Goal: Find specific page/section: Find specific page/section

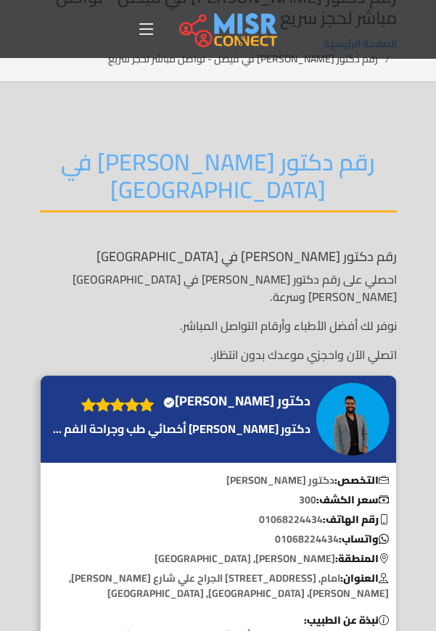
scroll to position [74, 0]
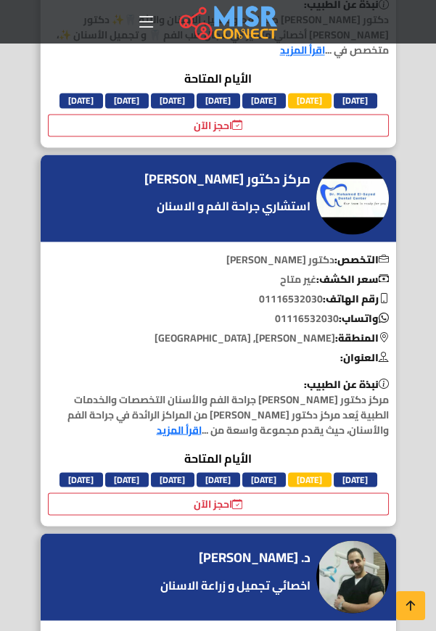
scroll to position [3476, 0]
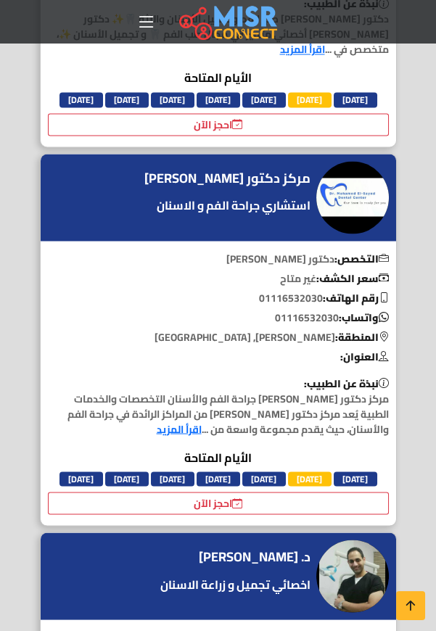
click at [177, 435] on link "اقرأ المزيد" at bounding box center [179, 428] width 45 height 19
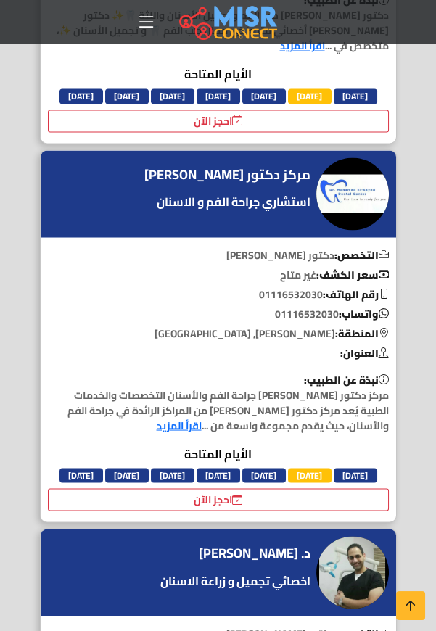
scroll to position [3523, 0]
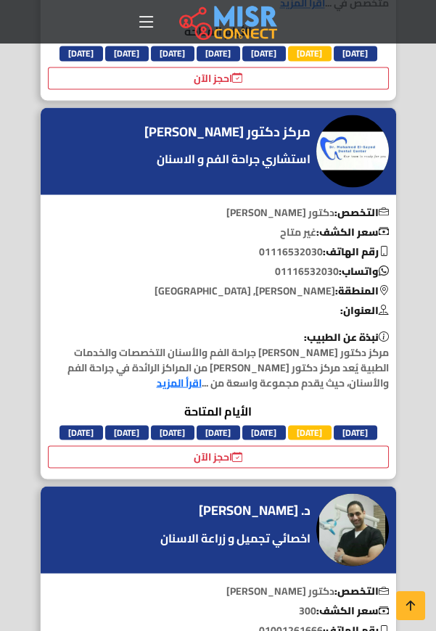
click at [162, 392] on link "اقرأ المزيد" at bounding box center [179, 382] width 45 height 19
click at [172, 385] on link "اقرأ المزيد" at bounding box center [179, 382] width 45 height 19
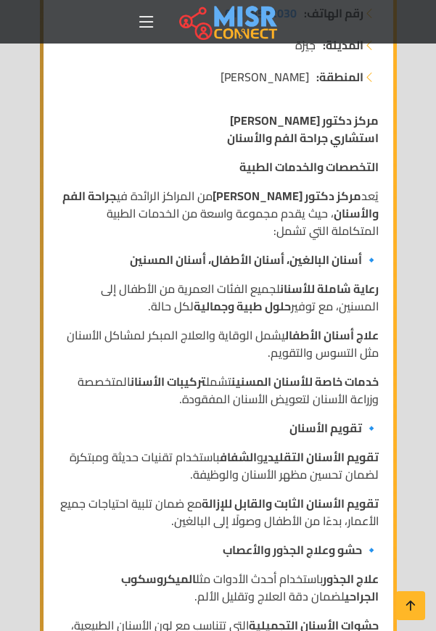
scroll to position [843, 0]
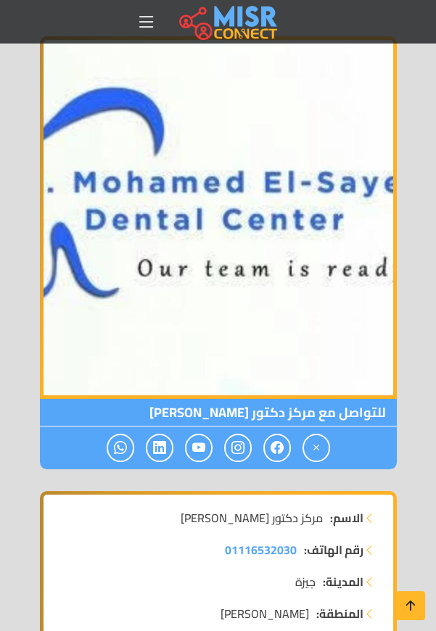
scroll to position [308, 0]
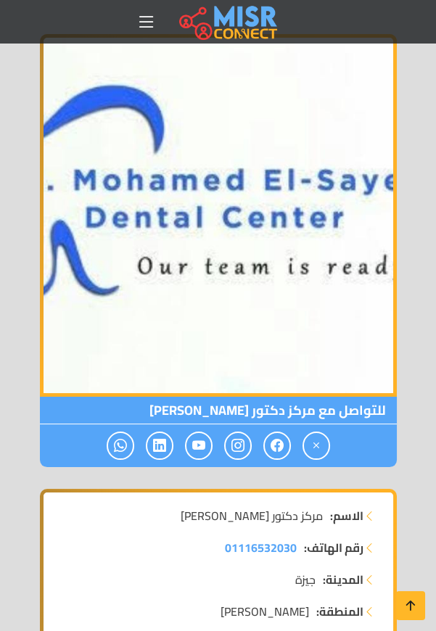
click at [118, 442] on icon at bounding box center [120, 446] width 13 height 24
click at [125, 444] on icon at bounding box center [120, 446] width 13 height 24
click at [112, 442] on span at bounding box center [121, 446] width 28 height 28
click at [115, 446] on icon at bounding box center [120, 446] width 13 height 24
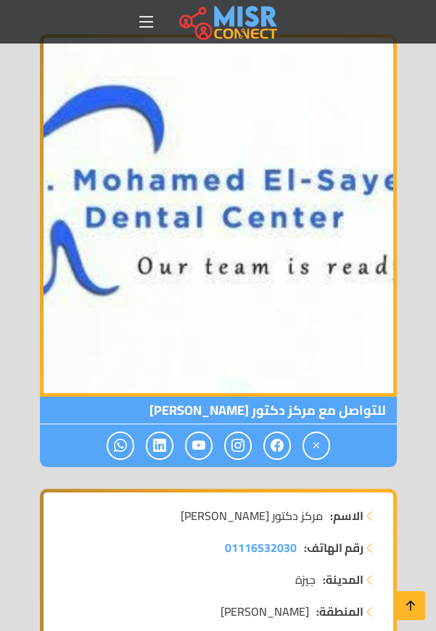
click at [113, 441] on span at bounding box center [121, 446] width 28 height 28
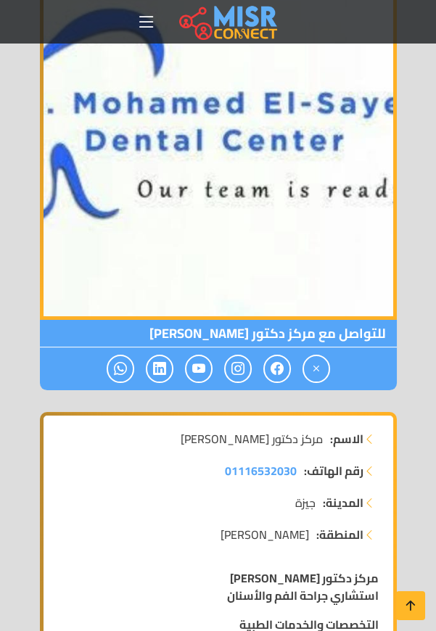
scroll to position [371, 0]
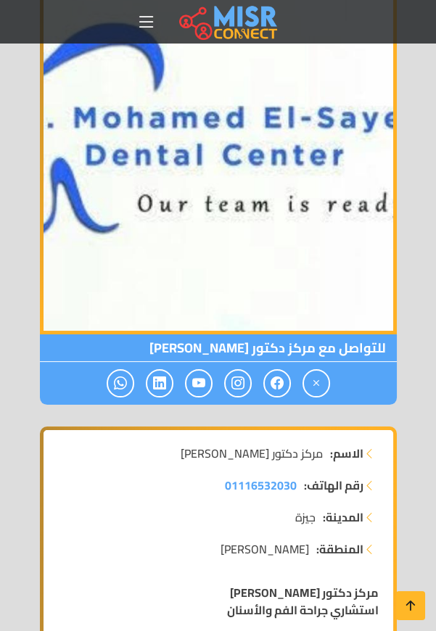
click at [117, 379] on icon at bounding box center [120, 383] width 13 height 24
click at [114, 380] on span at bounding box center [121, 383] width 28 height 28
click at [110, 385] on span at bounding box center [121, 383] width 28 height 28
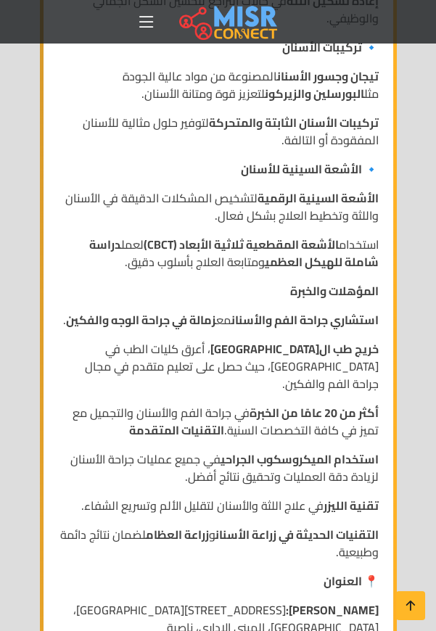
scroll to position [2004, 0]
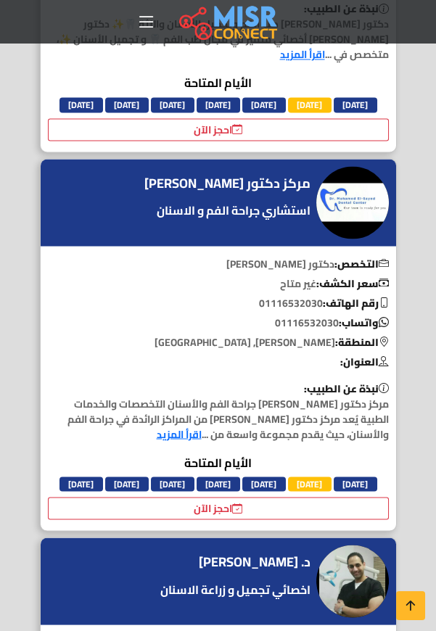
scroll to position [3468, 0]
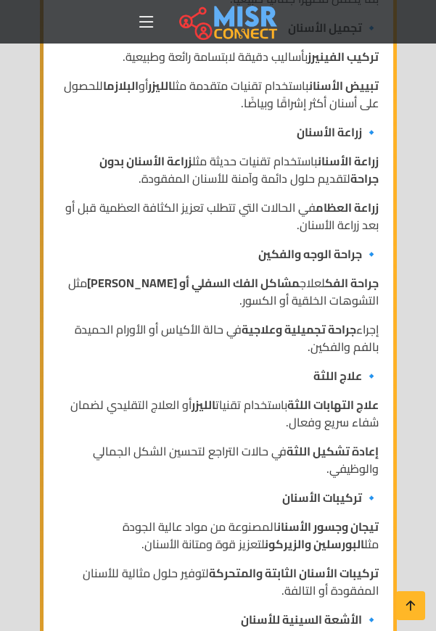
scroll to position [1507, 0]
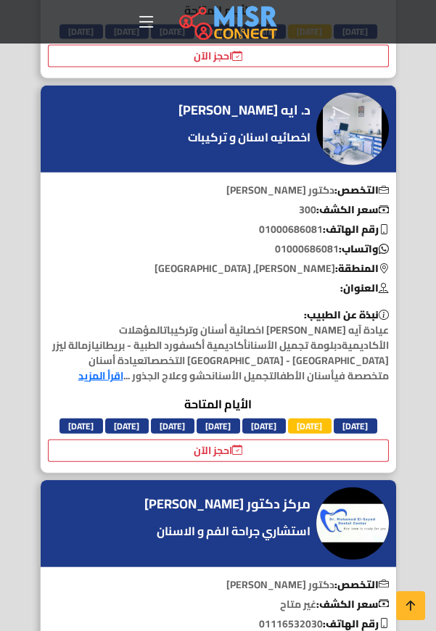
scroll to position [4339, 0]
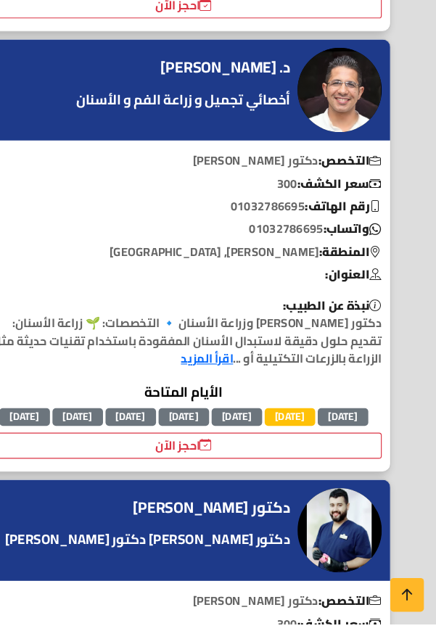
scroll to position [7093, 0]
